Goal: Information Seeking & Learning: Find specific fact

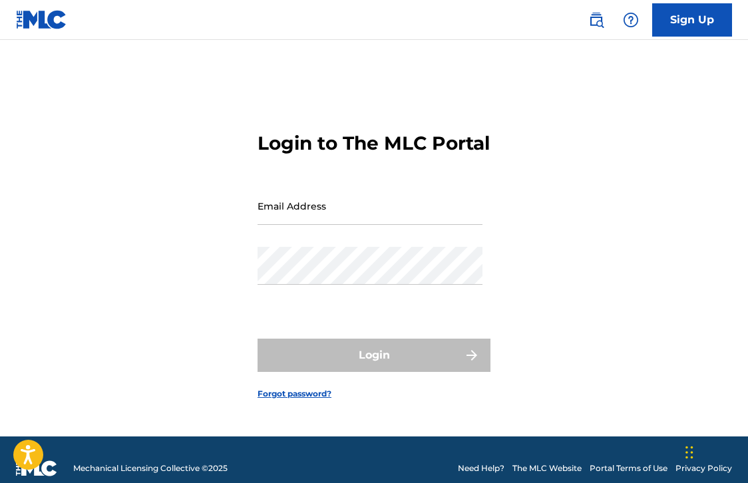
click at [381, 212] on input "Email Address" at bounding box center [370, 206] width 225 height 38
type input "[EMAIL_ADDRESS][DOMAIN_NAME]"
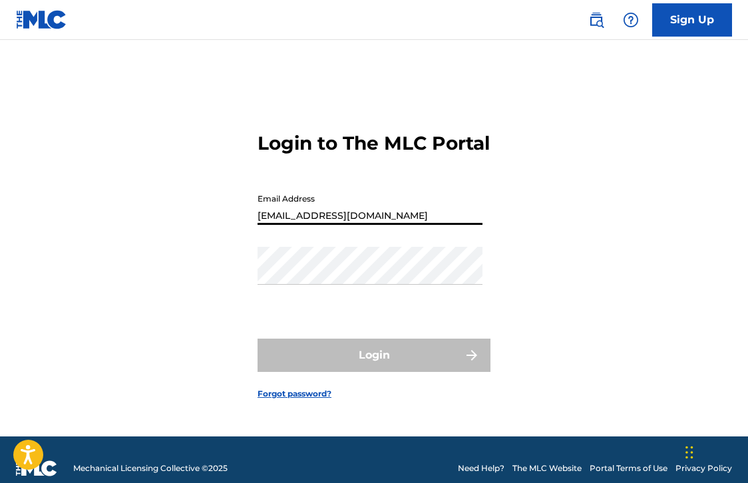
click at [374, 367] on button "Login" at bounding box center [374, 355] width 233 height 33
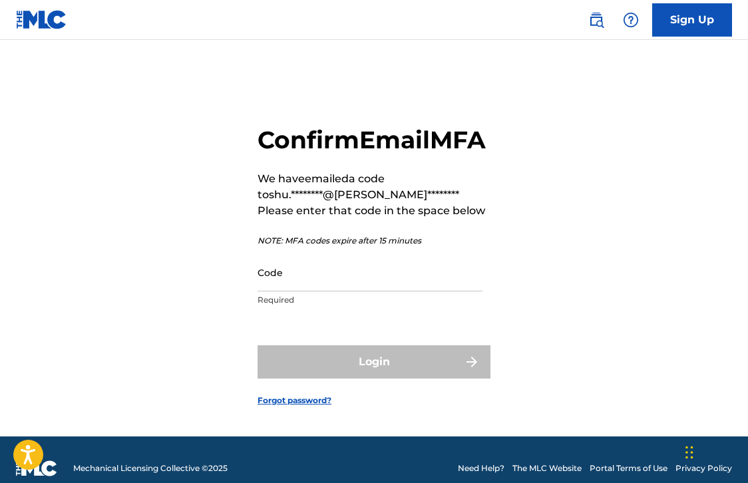
click at [387, 292] on input "Code" at bounding box center [370, 273] width 225 height 38
paste input "854338"
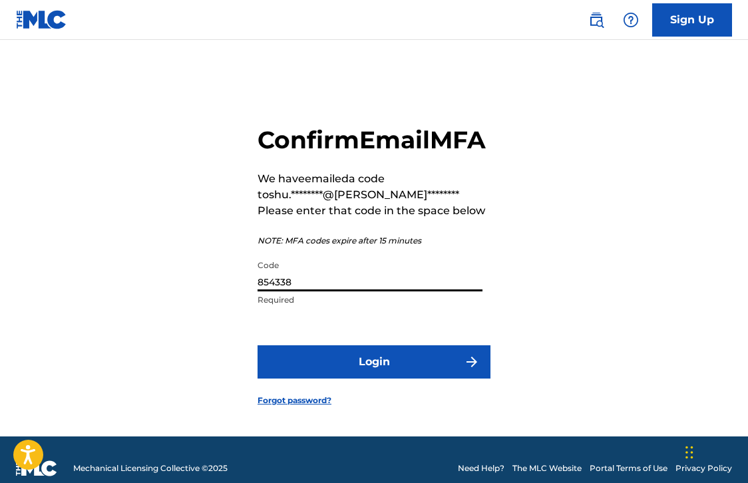
type input "854338"
click at [376, 379] on button "Login" at bounding box center [374, 362] width 233 height 33
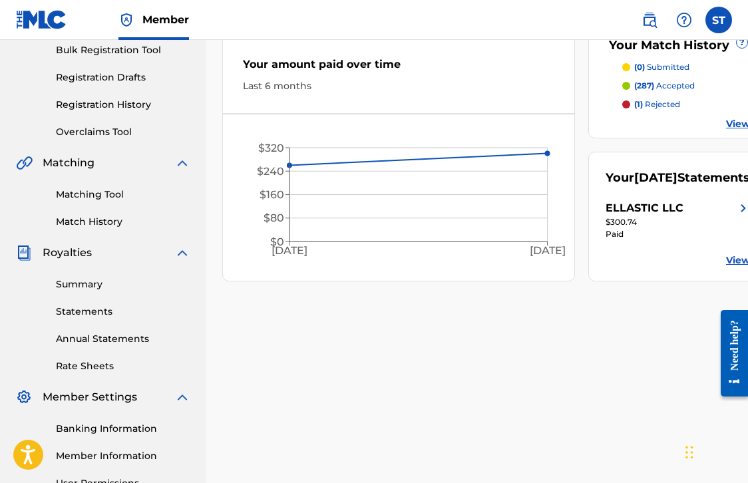
scroll to position [204, 0]
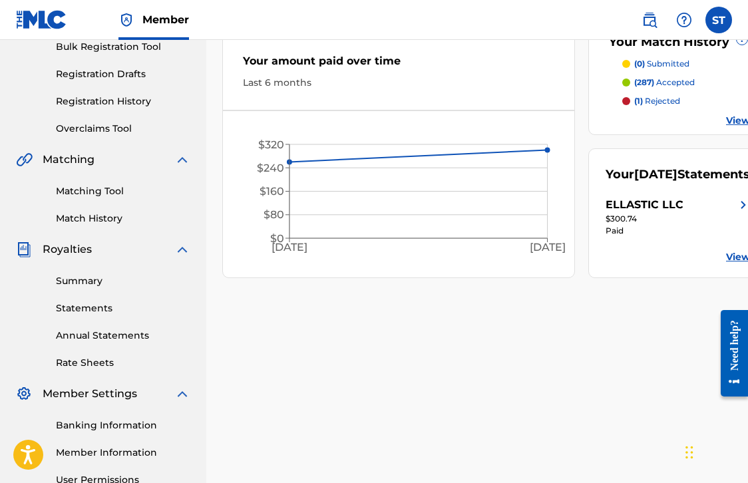
click at [95, 283] on link "Summary" at bounding box center [123, 281] width 135 height 14
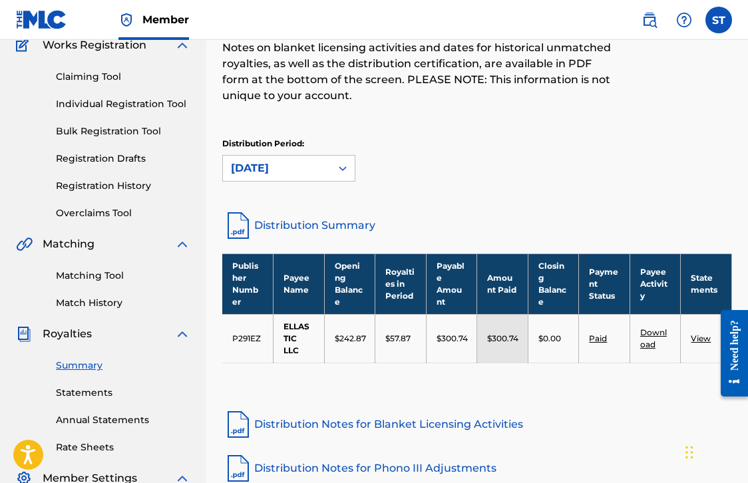
scroll to position [123, 0]
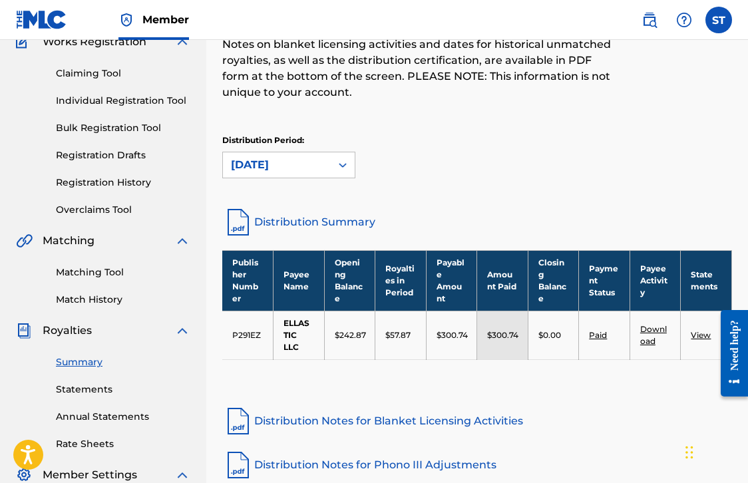
click at [95, 389] on link "Statements" at bounding box center [123, 390] width 135 height 14
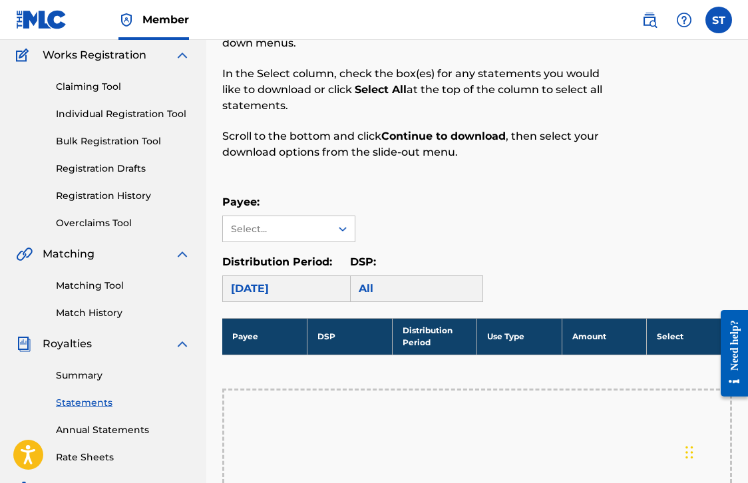
scroll to position [158, 0]
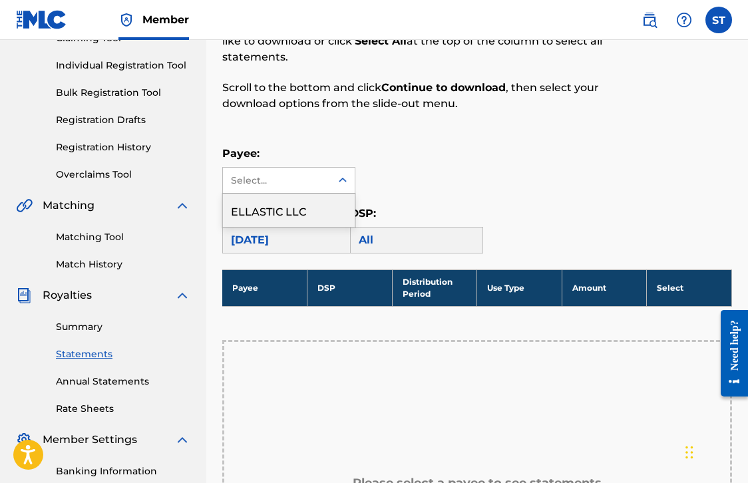
click at [339, 174] on icon at bounding box center [342, 180] width 13 height 13
click at [330, 205] on div "ELLASTIC LLC" at bounding box center [289, 210] width 132 height 33
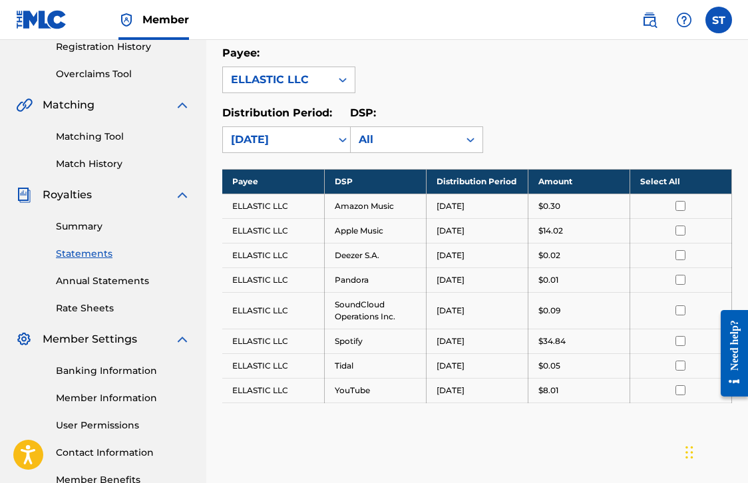
scroll to position [284, 0]
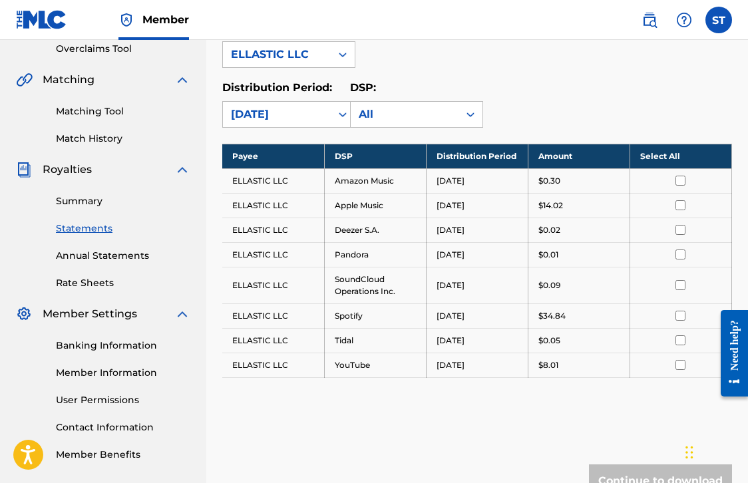
click at [671, 152] on th "Select All" at bounding box center [681, 156] width 102 height 25
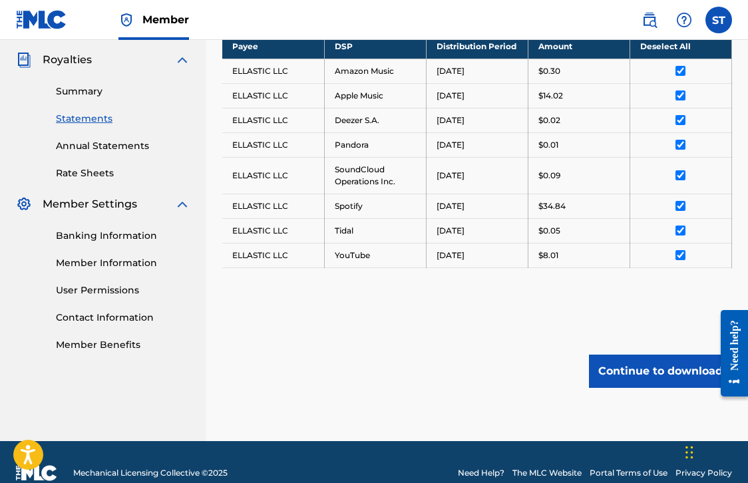
scroll to position [408, 0]
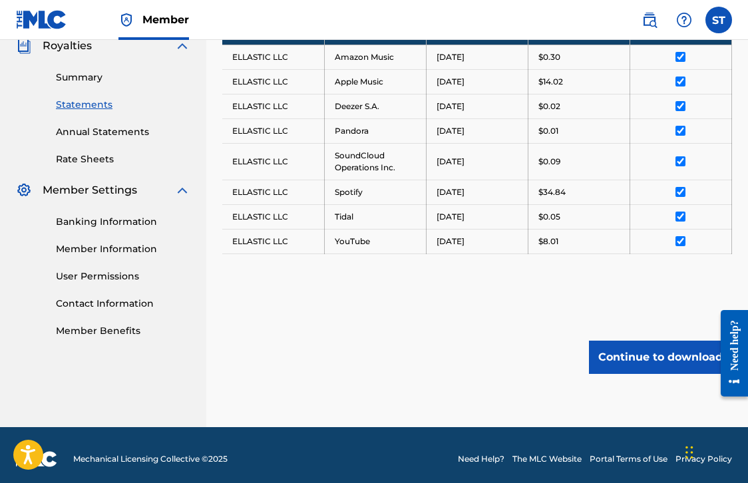
click at [613, 355] on button "Continue to download" at bounding box center [660, 357] width 143 height 33
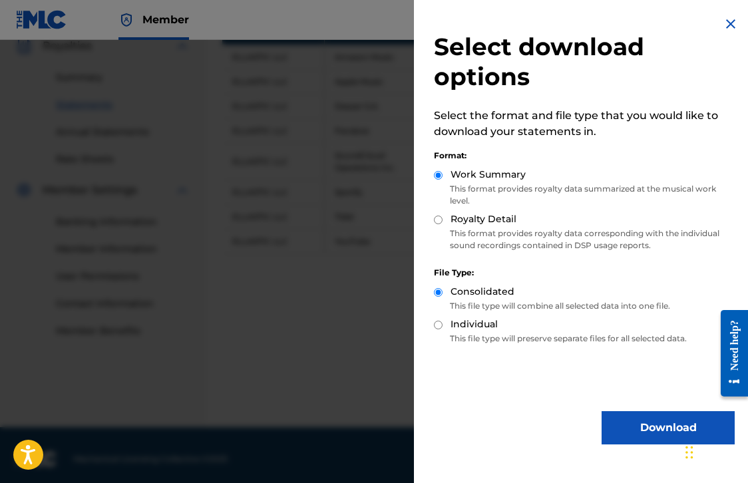
click at [619, 426] on button "Download" at bounding box center [668, 428] width 133 height 33
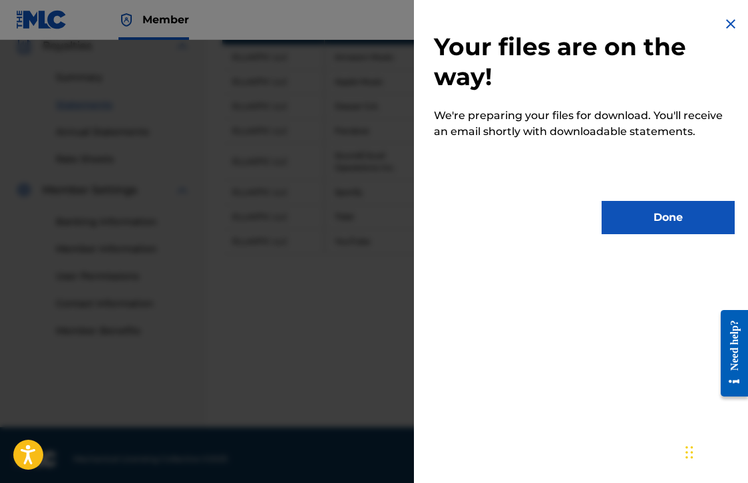
click at [627, 228] on button "Done" at bounding box center [668, 217] width 133 height 33
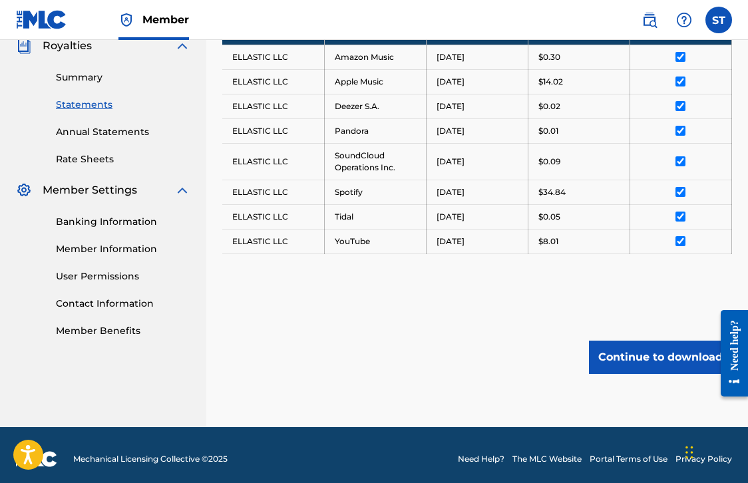
click at [625, 360] on button "Continue to download" at bounding box center [660, 357] width 143 height 33
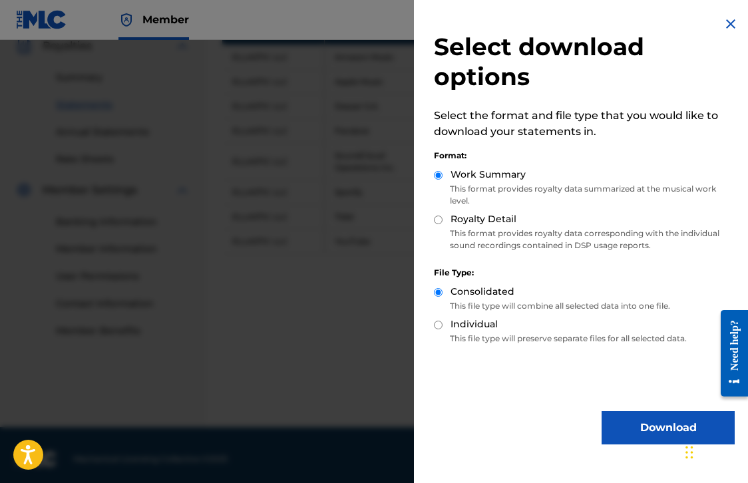
click at [495, 220] on label "Royalty Detail" at bounding box center [484, 219] width 66 height 14
click at [443, 220] on input "Royalty Detail" at bounding box center [438, 220] width 9 height 9
radio input "true"
click at [626, 420] on button "Download" at bounding box center [668, 428] width 133 height 33
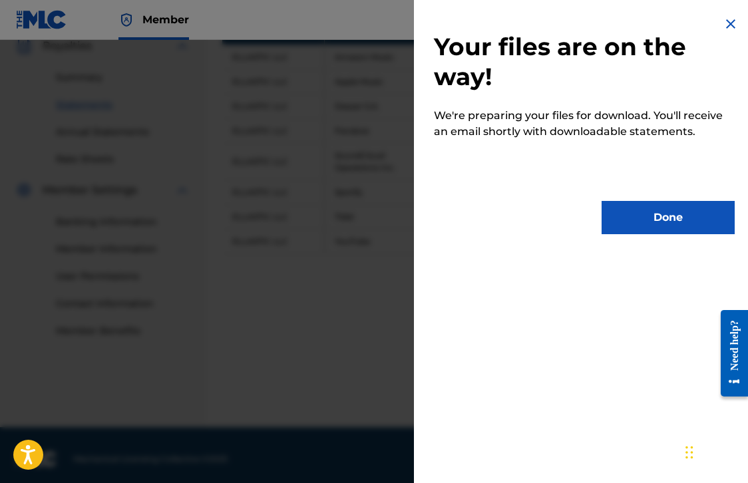
click at [639, 229] on button "Done" at bounding box center [668, 217] width 133 height 33
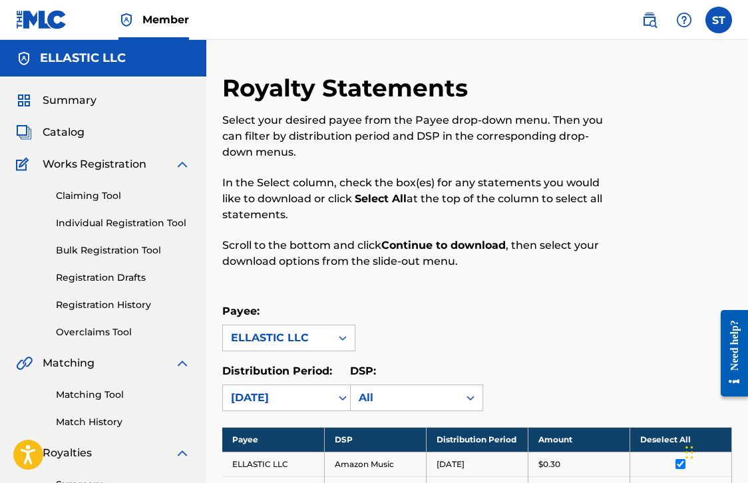
scroll to position [0, 0]
click at [79, 133] on span "Catalog" at bounding box center [64, 133] width 42 height 16
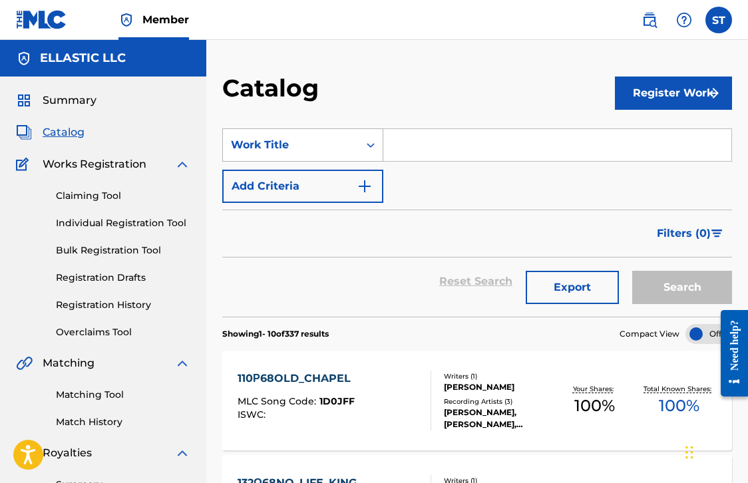
click at [338, 140] on div "Work Title" at bounding box center [291, 145] width 120 height 16
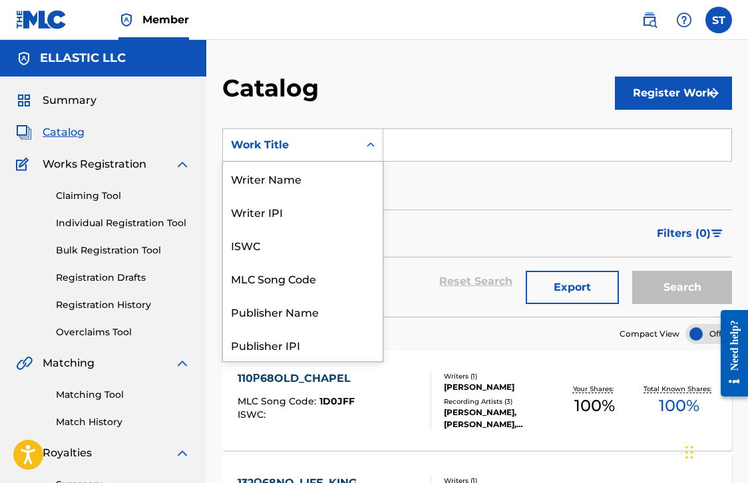
scroll to position [200, 0]
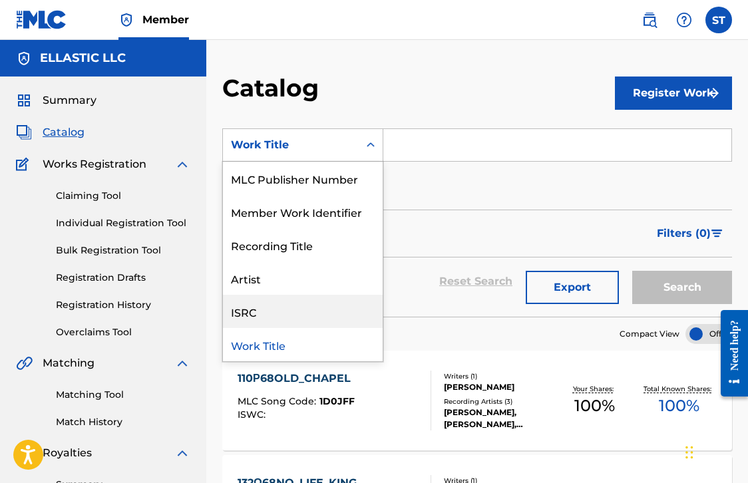
click at [278, 315] on div "ISRC" at bounding box center [303, 311] width 160 height 33
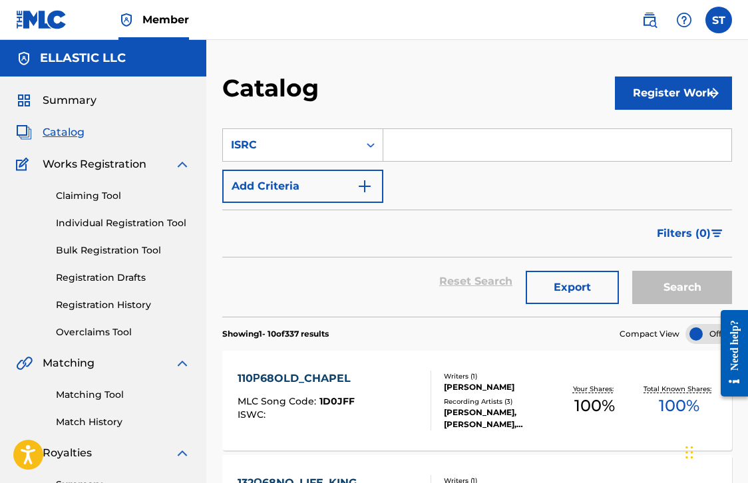
click at [470, 154] on input "Search Form" at bounding box center [558, 145] width 348 height 32
paste input "JPV252400137"
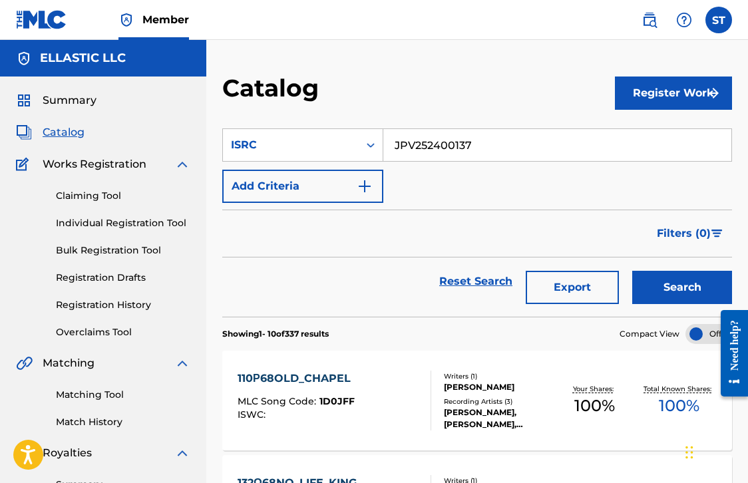
click at [660, 280] on button "Search" at bounding box center [683, 287] width 100 height 33
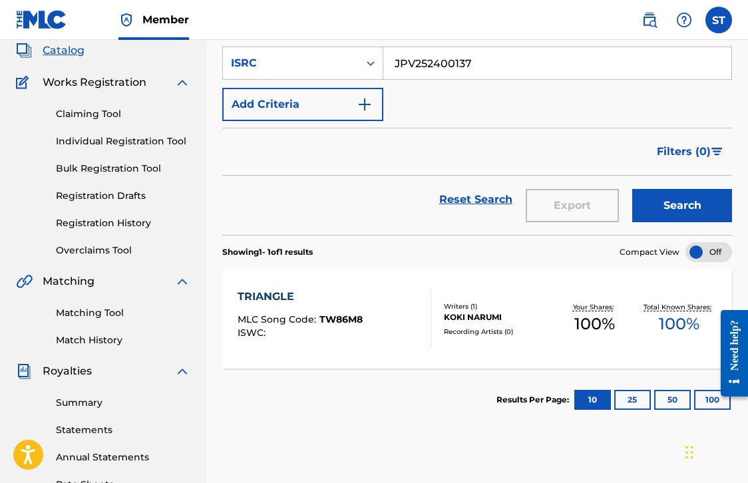
scroll to position [87, 0]
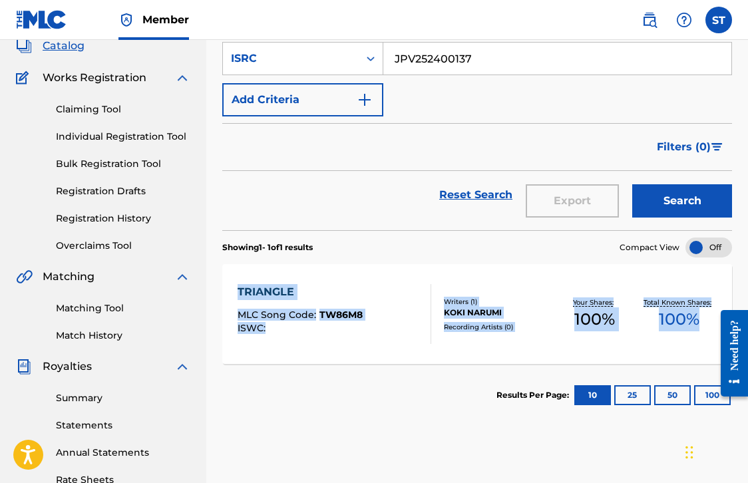
click at [355, 306] on div "TRIANGLE MLC Song Code : TW86M8 ISWC :" at bounding box center [300, 314] width 125 height 60
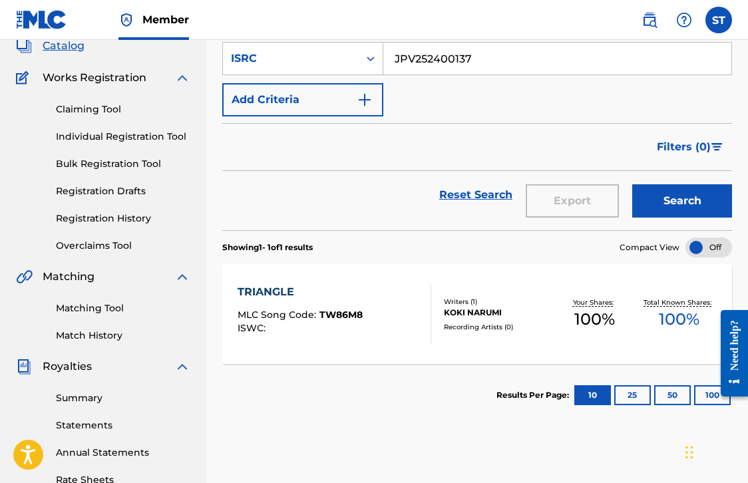
click at [379, 198] on div "Reset Search Export Search" at bounding box center [477, 195] width 510 height 48
click at [292, 310] on span "MLC Song Code :" at bounding box center [279, 315] width 82 height 12
click at [492, 57] on input "JPV252400137" at bounding box center [558, 59] width 348 height 32
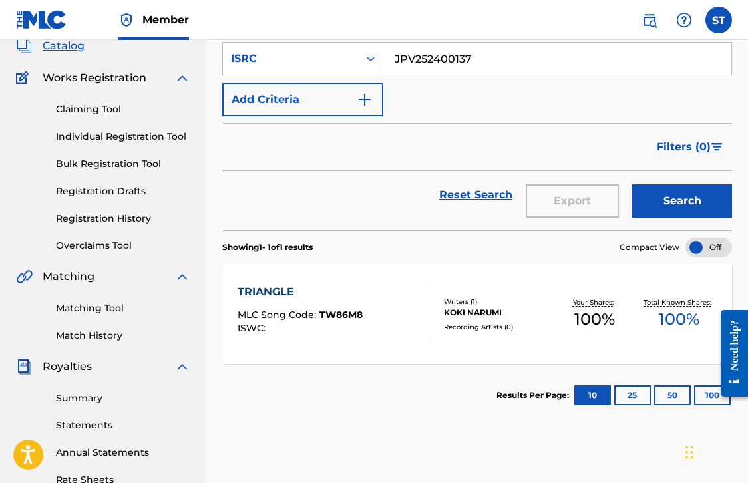
paste input "6"
click at [683, 201] on button "Search" at bounding box center [683, 200] width 100 height 33
click at [342, 314] on span "BE0UWF" at bounding box center [342, 315] width 44 height 12
click at [437, 51] on input "JPV252400136" at bounding box center [558, 59] width 348 height 32
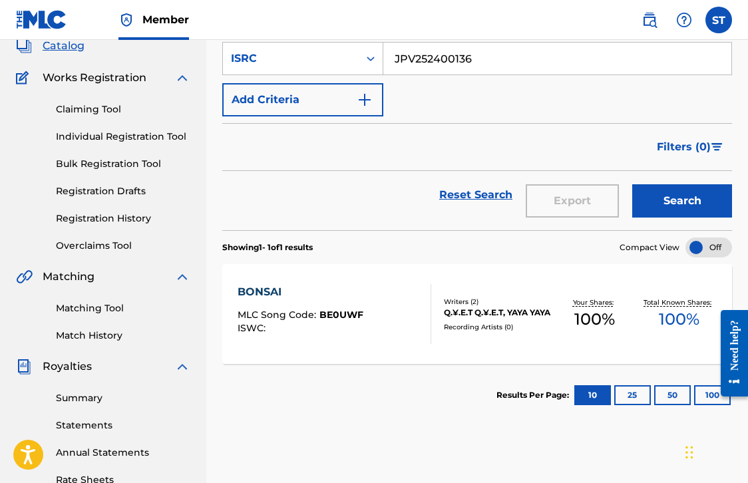
click at [437, 51] on input "JPV252400136" at bounding box center [558, 59] width 348 height 32
paste input "40"
click at [662, 195] on button "Search" at bounding box center [683, 200] width 100 height 33
click at [344, 311] on span "PN2DG7" at bounding box center [340, 315] width 41 height 12
click at [433, 63] on input "JPV252400140" at bounding box center [558, 59] width 348 height 32
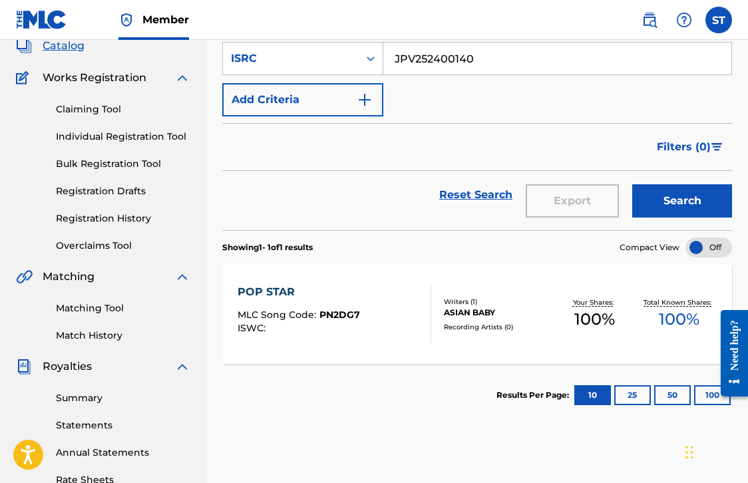
click at [433, 63] on input "JPV252400140" at bounding box center [558, 59] width 348 height 32
paste input "2"
click at [673, 202] on button "Search" at bounding box center [683, 200] width 100 height 33
click at [431, 313] on div at bounding box center [425, 314] width 11 height 60
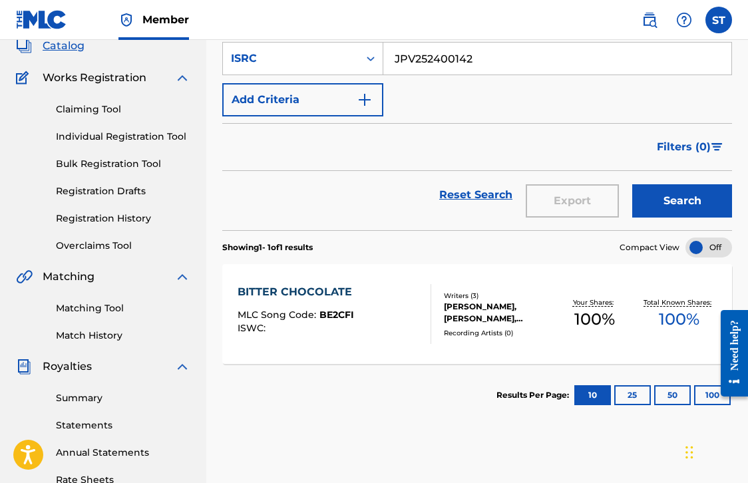
click at [469, 65] on input "JPV252400142" at bounding box center [558, 59] width 348 height 32
paste input "1"
click at [683, 201] on button "Search" at bounding box center [683, 200] width 100 height 33
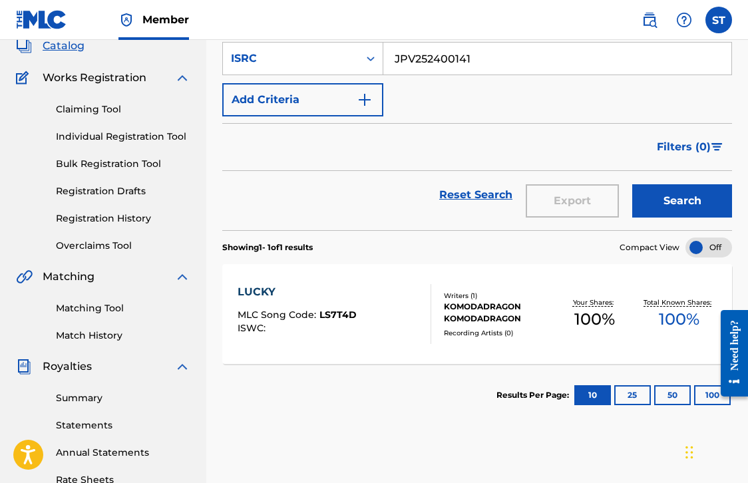
click at [305, 286] on div "LUCKY" at bounding box center [297, 292] width 119 height 16
click at [450, 65] on input "JPV252400141" at bounding box center [558, 59] width 348 height 32
paste input "4"
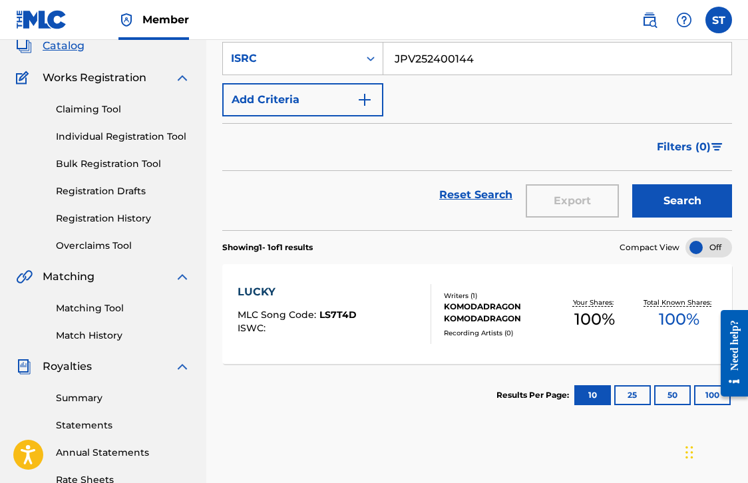
click at [647, 204] on button "Search" at bounding box center [683, 200] width 100 height 33
click at [384, 297] on div "MUGENDAI∞MAGIC MLC Song Code : MW3IVD ISWC :" at bounding box center [335, 314] width 194 height 60
click at [310, 306] on div "MUGENDAI∞MAGIC MLC Song Code : MW3IVD ISWC :" at bounding box center [300, 314] width 125 height 60
click at [437, 52] on input "JPV252400144" at bounding box center [558, 59] width 348 height 32
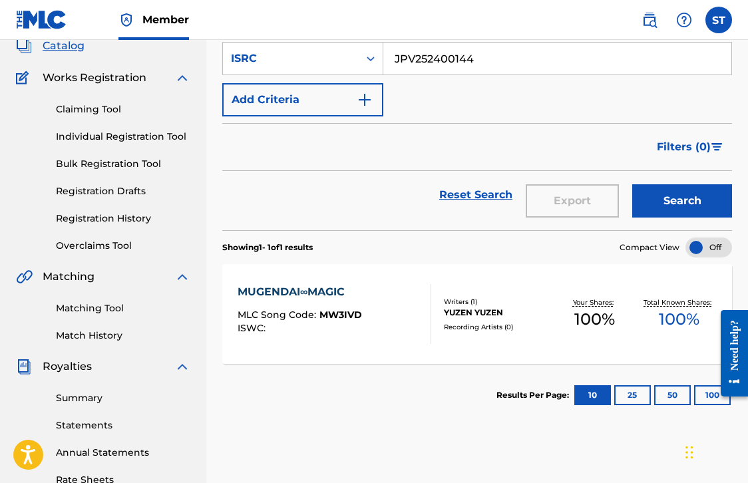
click at [437, 52] on input "JPV252400144" at bounding box center [558, 59] width 348 height 32
paste input "3"
click at [647, 189] on button "Search" at bounding box center [683, 200] width 100 height 33
click at [344, 312] on span "YP97I7" at bounding box center [337, 315] width 34 height 12
click at [428, 62] on input "JPV252400143" at bounding box center [558, 59] width 348 height 32
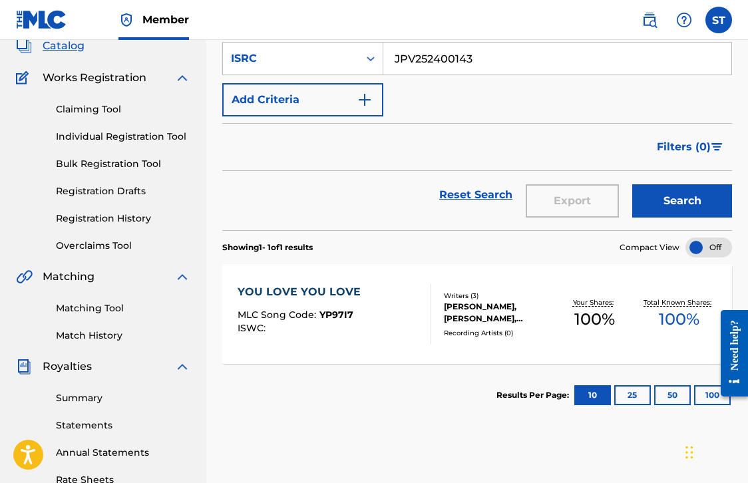
click at [428, 62] on input "JPV252400143" at bounding box center [558, 59] width 348 height 32
paste input "5"
click at [646, 209] on button "Search" at bounding box center [683, 200] width 100 height 33
click at [286, 320] on span "MLC Song Code :" at bounding box center [279, 315] width 82 height 12
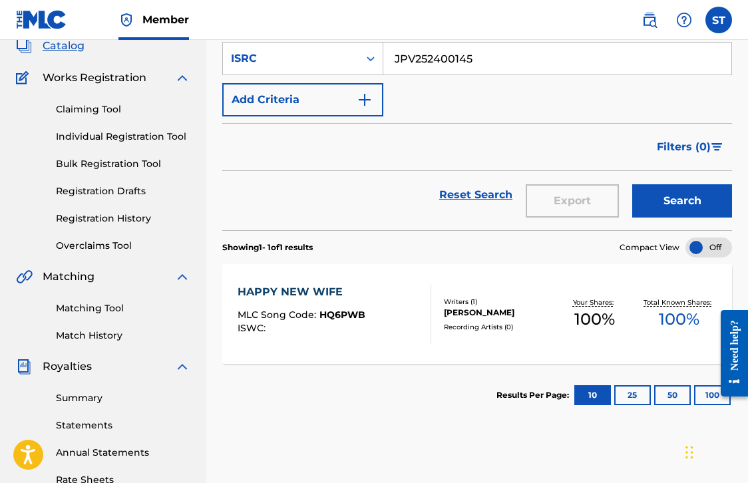
click at [327, 340] on div "HAPPY NEW WIFE MLC Song Code : HQ6PWB ISWC :" at bounding box center [302, 314] width 128 height 60
click at [314, 332] on div "ISWC :" at bounding box center [302, 329] width 128 height 10
click at [364, 0] on nav "Member ST ST SHU TSUCHIYA shu.tsuchiya@ellastic.org Notification Preferences Pr…" at bounding box center [374, 20] width 748 height 40
click at [449, 58] on input "JPV252400145" at bounding box center [558, 59] width 348 height 32
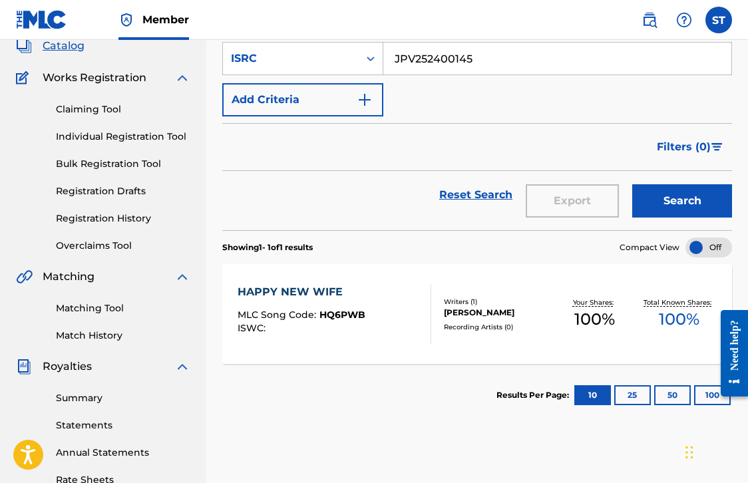
click at [449, 58] on input "JPV252400145" at bounding box center [558, 59] width 348 height 32
paste input "6"
click at [658, 212] on button "Search" at bounding box center [683, 200] width 100 height 33
click at [296, 310] on span "MLC Song Code :" at bounding box center [279, 315] width 82 height 12
click at [400, 62] on input "JPV252400146" at bounding box center [558, 59] width 348 height 32
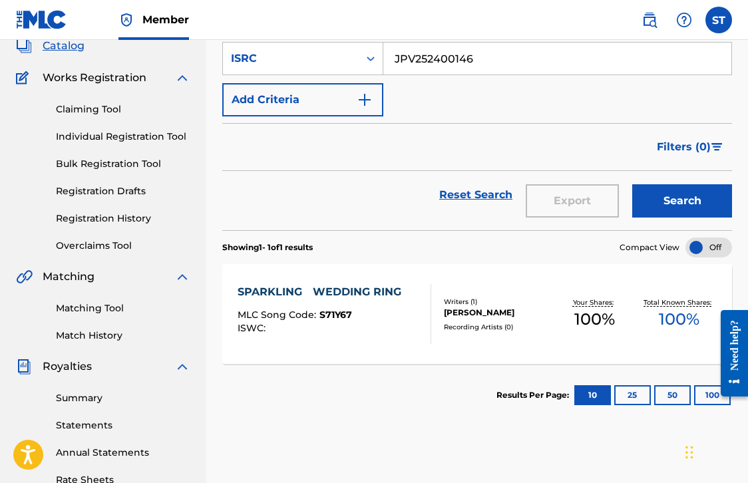
click at [400, 62] on input "JPV252400146" at bounding box center [558, 59] width 348 height 32
paste input "7"
click at [674, 196] on button "Search" at bounding box center [683, 200] width 100 height 33
click at [323, 288] on div "QUDDILA MARRIAGE AGENCY" at bounding box center [325, 292] width 174 height 16
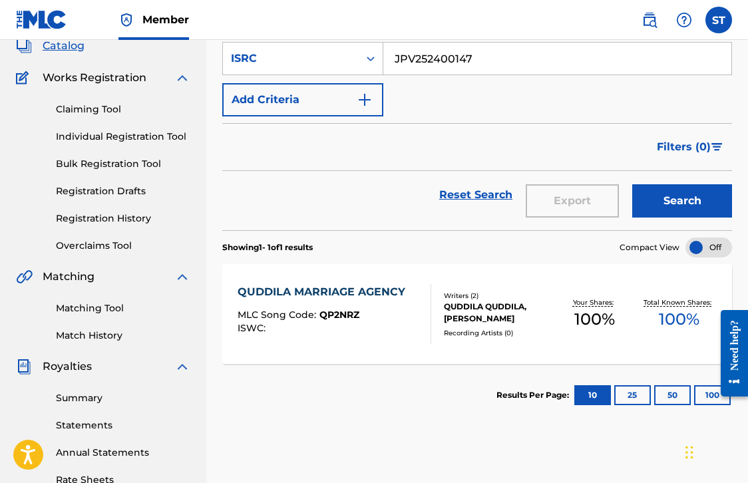
click at [299, 313] on span "MLC Song Code :" at bounding box center [279, 315] width 82 height 12
click at [479, 60] on input "JPV252400147" at bounding box center [558, 59] width 348 height 32
paste input "8"
click at [662, 198] on button "Search" at bounding box center [683, 200] width 100 height 33
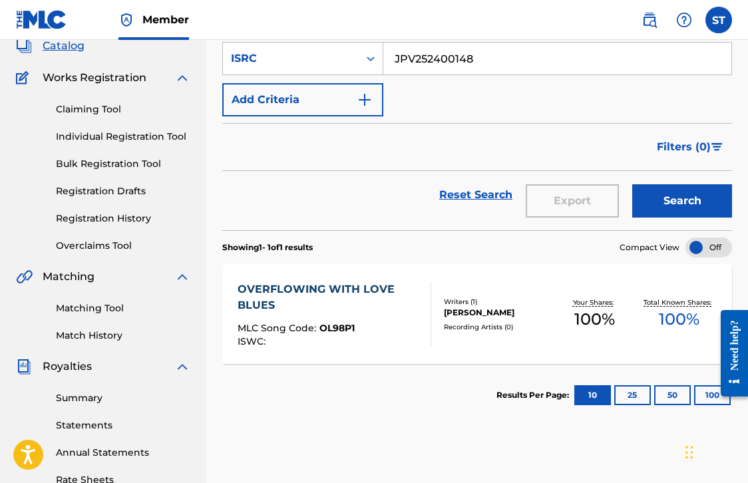
click at [322, 307] on div "OVERFLOWING WITH LOVE BLUES" at bounding box center [329, 298] width 182 height 32
click at [362, 297] on div "OVERFLOWING WITH LOVE BLUES" at bounding box center [329, 298] width 182 height 32
click at [438, 64] on input "JPV252400148" at bounding box center [558, 59] width 348 height 32
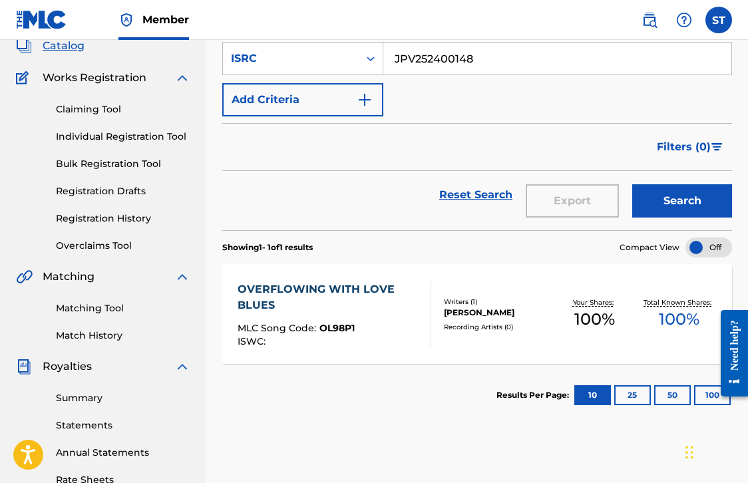
paste input "9"
click at [650, 199] on button "Search" at bounding box center [683, 200] width 100 height 33
click at [326, 312] on div "COUNTDOWN UNTIL MARRIAGE" at bounding box center [329, 298] width 182 height 32
click at [437, 57] on input "JPV252400149" at bounding box center [558, 59] width 348 height 32
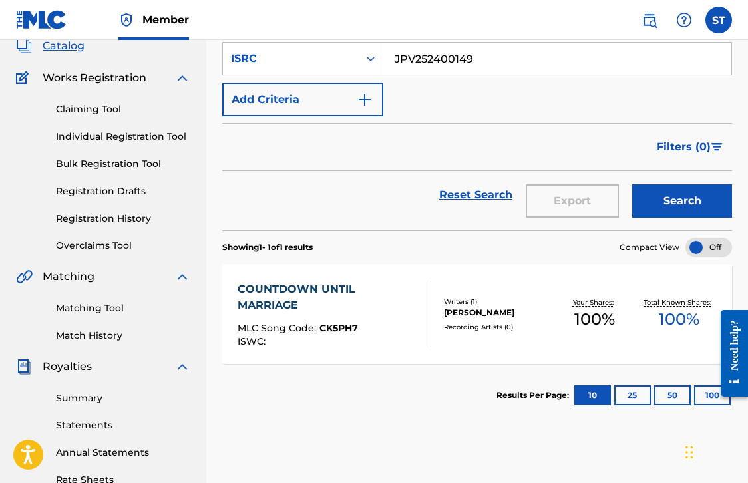
click at [437, 57] on input "JPV252400149" at bounding box center [558, 59] width 348 height 32
paste input "50"
click at [653, 205] on button "Search" at bounding box center [683, 200] width 100 height 33
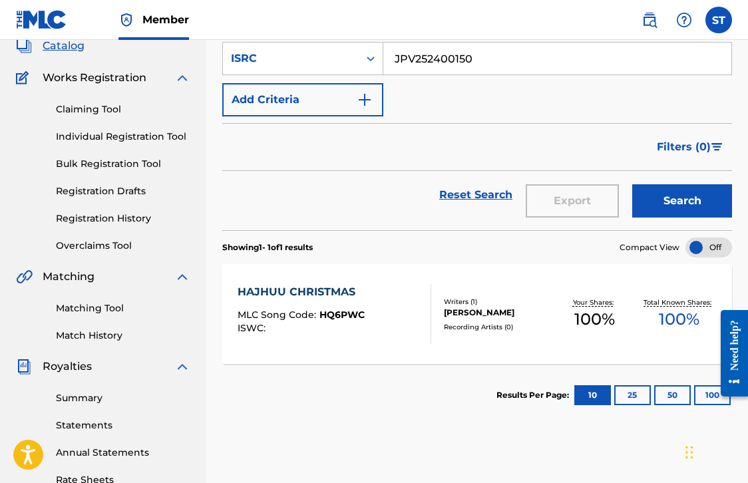
click at [285, 308] on div "HAJHUU CHRISTMAS MLC Song Code : HQ6PWC ISWC :" at bounding box center [301, 314] width 127 height 60
click at [445, 61] on input "JPV252400150" at bounding box center [558, 59] width 348 height 32
paste input "1"
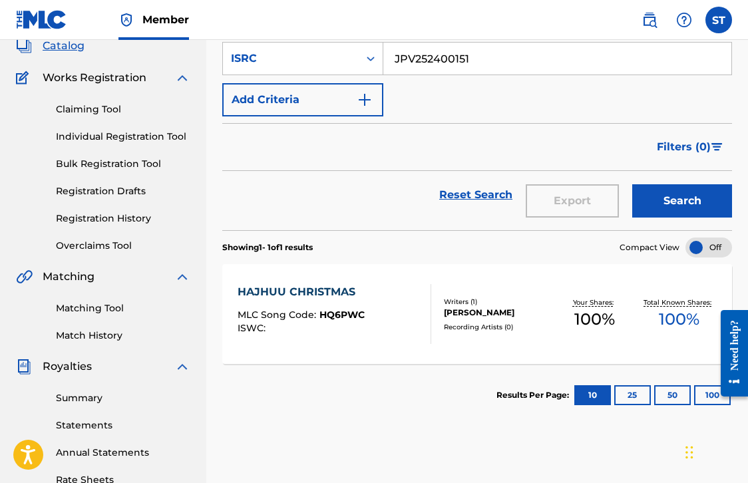
click at [650, 206] on button "Search" at bounding box center [683, 200] width 100 height 33
click at [318, 301] on div "HEALTHY MLC Song Code : HQ6PPS ISWC :" at bounding box center [299, 314] width 123 height 60
click at [417, 50] on input "JPV252400151" at bounding box center [558, 59] width 348 height 32
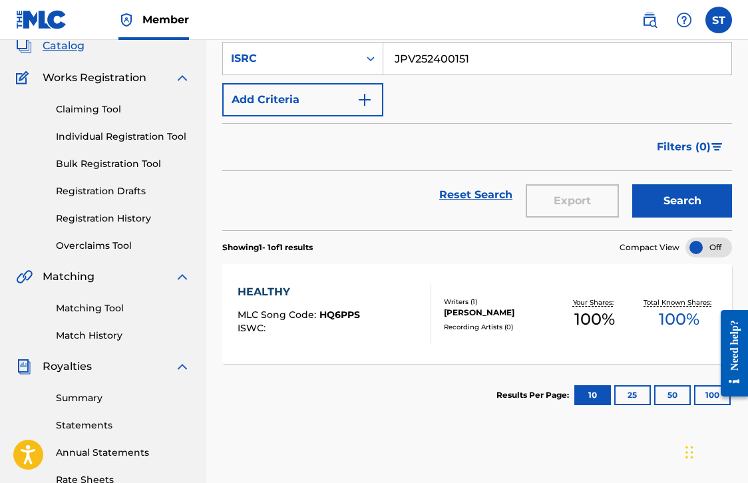
paste input "500007"
type input "JPV252500007"
click at [655, 195] on button "Search" at bounding box center [683, 200] width 100 height 33
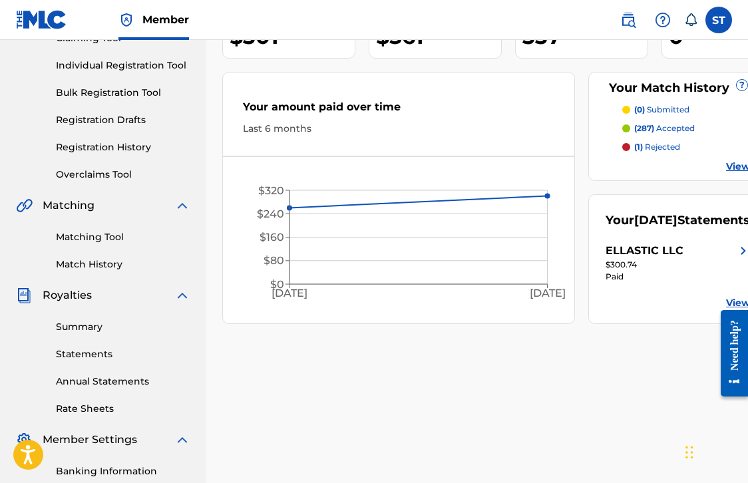
scroll to position [152, 0]
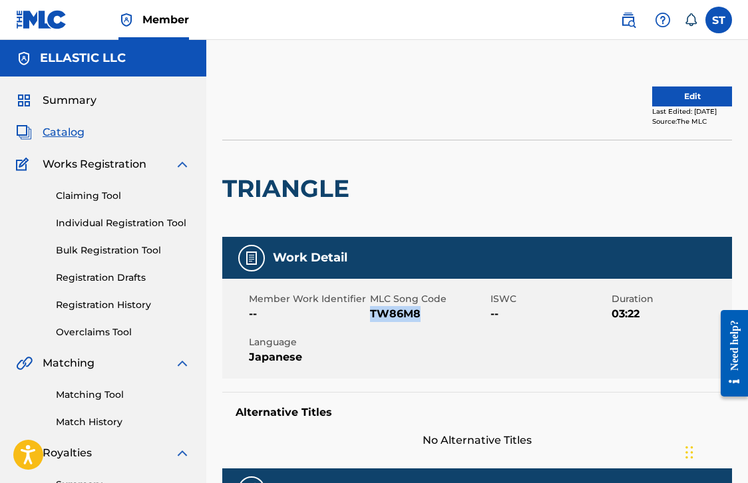
drag, startPoint x: 426, startPoint y: 314, endPoint x: 371, endPoint y: 314, distance: 55.3
click at [371, 314] on span "TW86M8" at bounding box center [429, 314] width 118 height 16
copy span "TW86M8"
drag, startPoint x: 426, startPoint y: 312, endPoint x: 371, endPoint y: 311, distance: 54.6
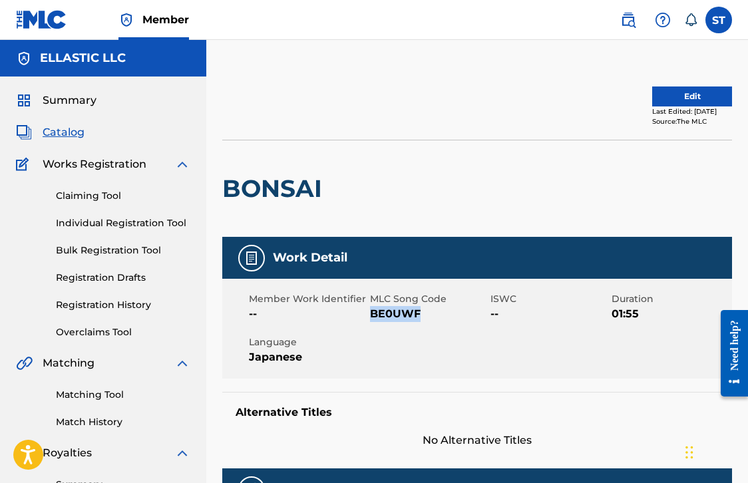
click at [371, 311] on span "BE0UWF" at bounding box center [429, 314] width 118 height 16
copy span "BE0UWF"
drag, startPoint x: 420, startPoint y: 312, endPoint x: 371, endPoint y: 316, distance: 48.7
click at [371, 316] on span "PN2DG7" at bounding box center [429, 314] width 118 height 16
copy span "PN2DG7"
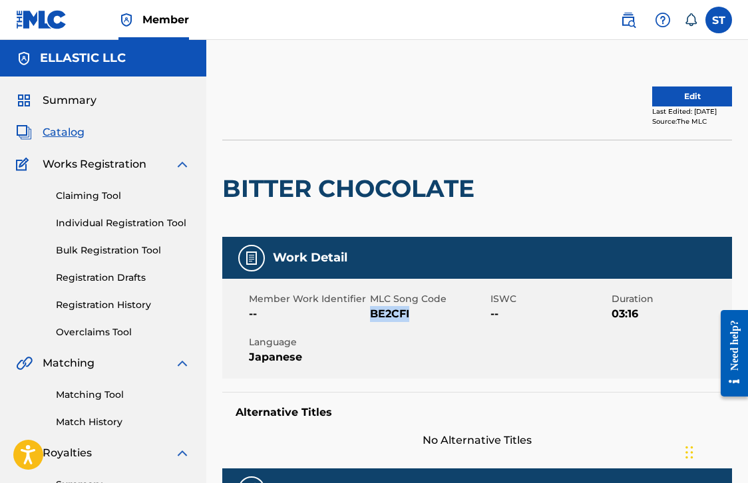
drag, startPoint x: 413, startPoint y: 311, endPoint x: 371, endPoint y: 311, distance: 42.0
click at [371, 311] on span "BE2CFI" at bounding box center [429, 314] width 118 height 16
copy span "BE2CFI"
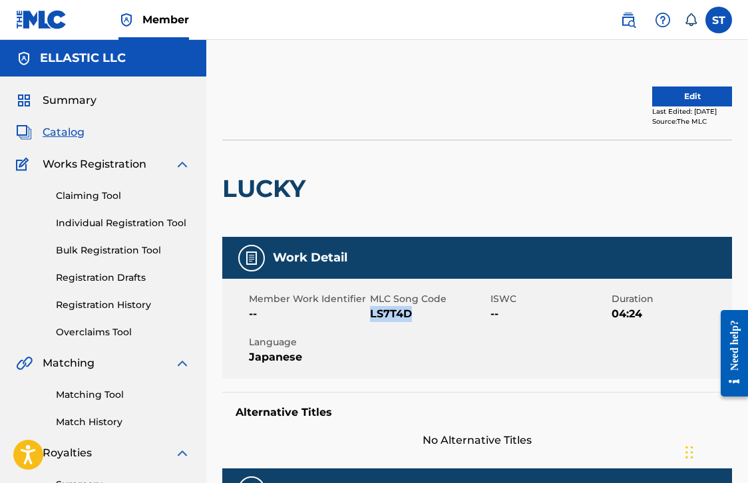
drag, startPoint x: 415, startPoint y: 308, endPoint x: 372, endPoint y: 314, distance: 43.0
click at [372, 314] on span "LS7T4D" at bounding box center [429, 314] width 118 height 16
copy span "LS7T4D"
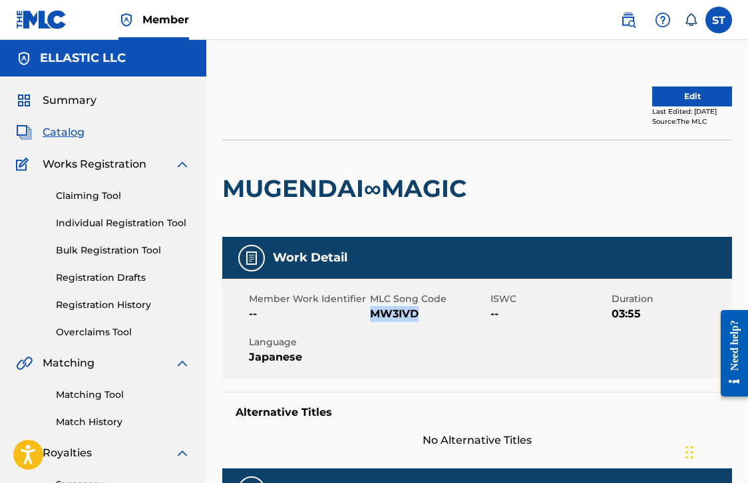
drag, startPoint x: 423, startPoint y: 311, endPoint x: 372, endPoint y: 311, distance: 51.3
click at [372, 311] on span "MW3IVD" at bounding box center [429, 314] width 118 height 16
copy span "MW3IVD"
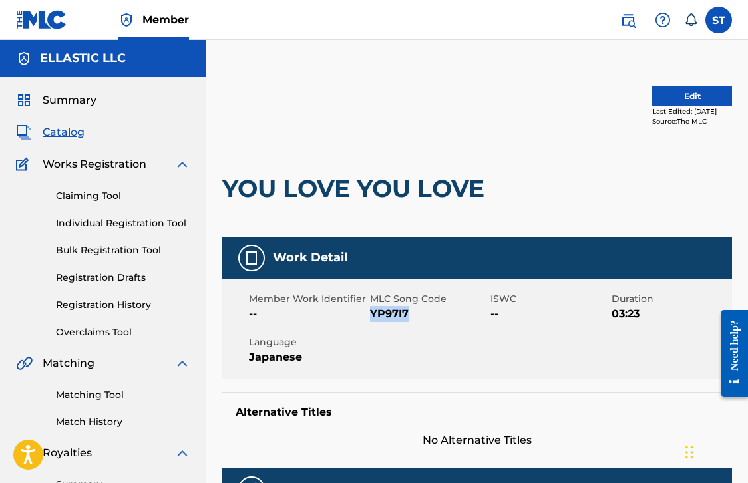
drag, startPoint x: 412, startPoint y: 311, endPoint x: 372, endPoint y: 313, distance: 40.0
click at [372, 313] on span "YP97I7" at bounding box center [429, 314] width 118 height 16
copy span "YP97I7"
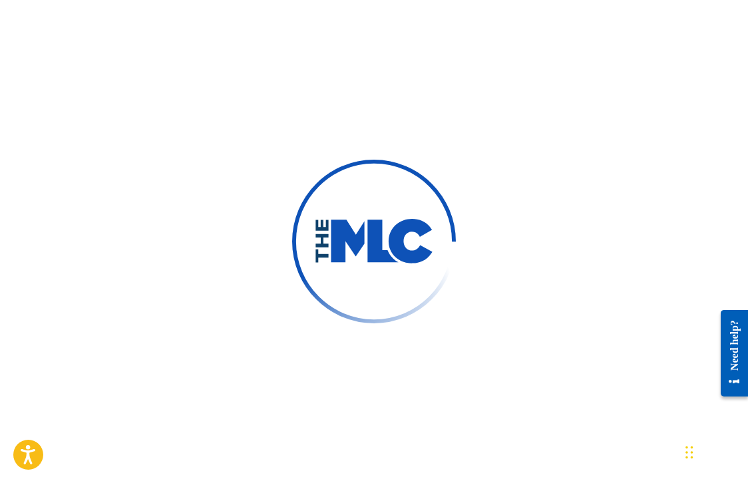
scroll to position [-1, 0]
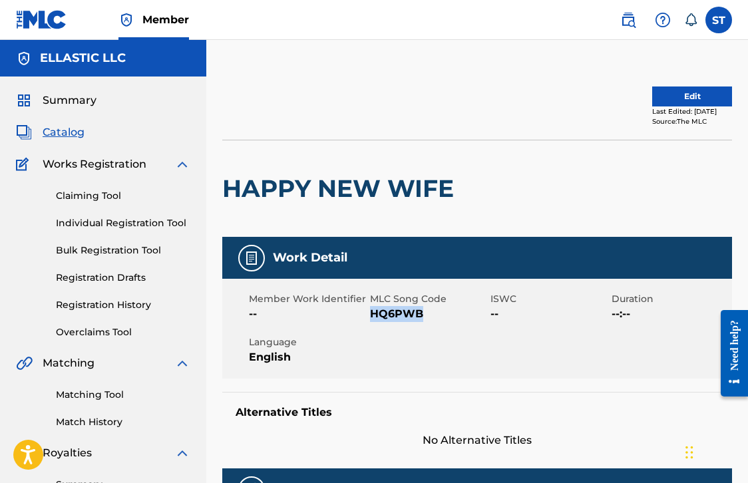
drag, startPoint x: 426, startPoint y: 316, endPoint x: 371, endPoint y: 314, distance: 55.3
click at [371, 314] on span "HQ6PWB" at bounding box center [429, 314] width 118 height 16
copy span "HQ6PWB"
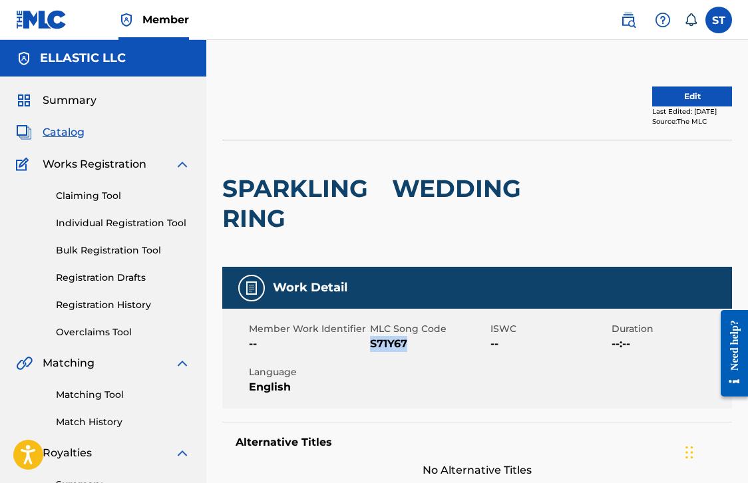
drag, startPoint x: 415, startPoint y: 340, endPoint x: 372, endPoint y: 344, distance: 42.9
click at [372, 344] on span "S71Y67" at bounding box center [429, 344] width 118 height 16
copy span "S71Y67"
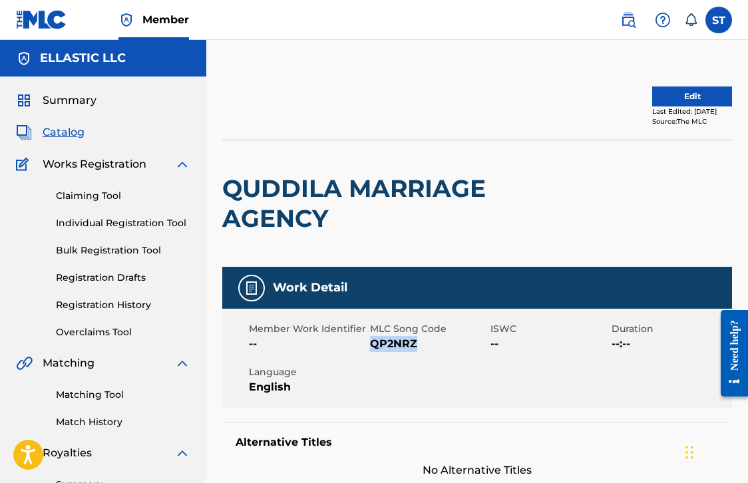
drag, startPoint x: 419, startPoint y: 344, endPoint x: 372, endPoint y: 348, distance: 47.4
click at [372, 348] on span "QP2NRZ" at bounding box center [429, 344] width 118 height 16
copy span "QP2NRZ"
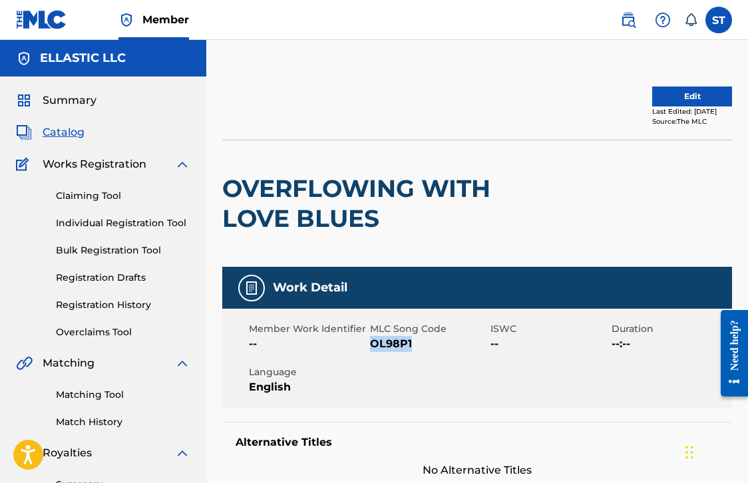
drag, startPoint x: 418, startPoint y: 341, endPoint x: 371, endPoint y: 341, distance: 47.3
click at [371, 341] on span "OL98P1" at bounding box center [429, 344] width 118 height 16
copy span "OL98P1"
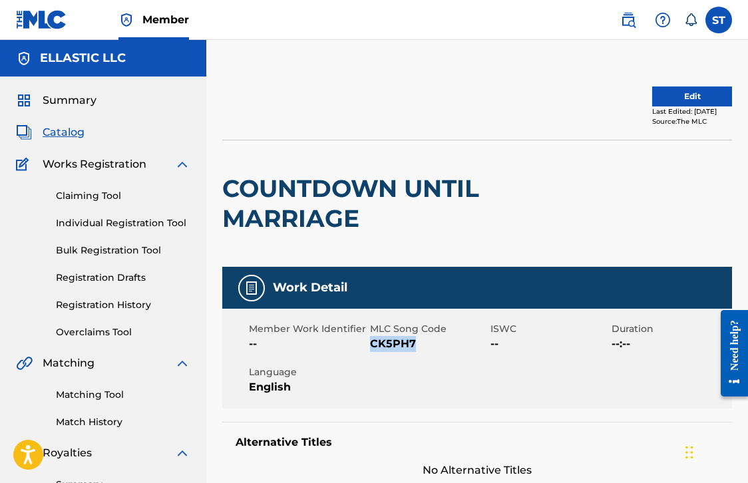
drag, startPoint x: 418, startPoint y: 340, endPoint x: 374, endPoint y: 342, distance: 44.0
click at [374, 342] on span "CK5PH7" at bounding box center [429, 344] width 118 height 16
copy span "CK5PH7"
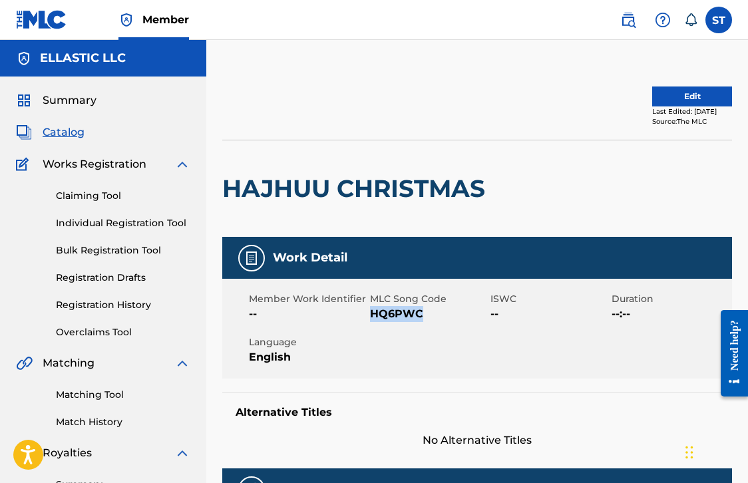
drag, startPoint x: 426, startPoint y: 316, endPoint x: 371, endPoint y: 318, distance: 55.3
click at [371, 318] on span "HQ6PWC" at bounding box center [429, 314] width 118 height 16
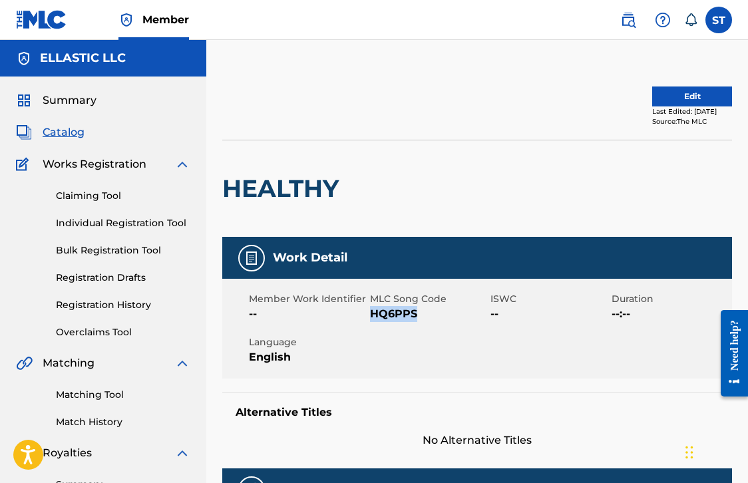
drag, startPoint x: 422, startPoint y: 310, endPoint x: 373, endPoint y: 314, distance: 49.4
click at [373, 314] on span "HQ6PPS" at bounding box center [429, 314] width 118 height 16
